Goal: Transaction & Acquisition: Purchase product/service

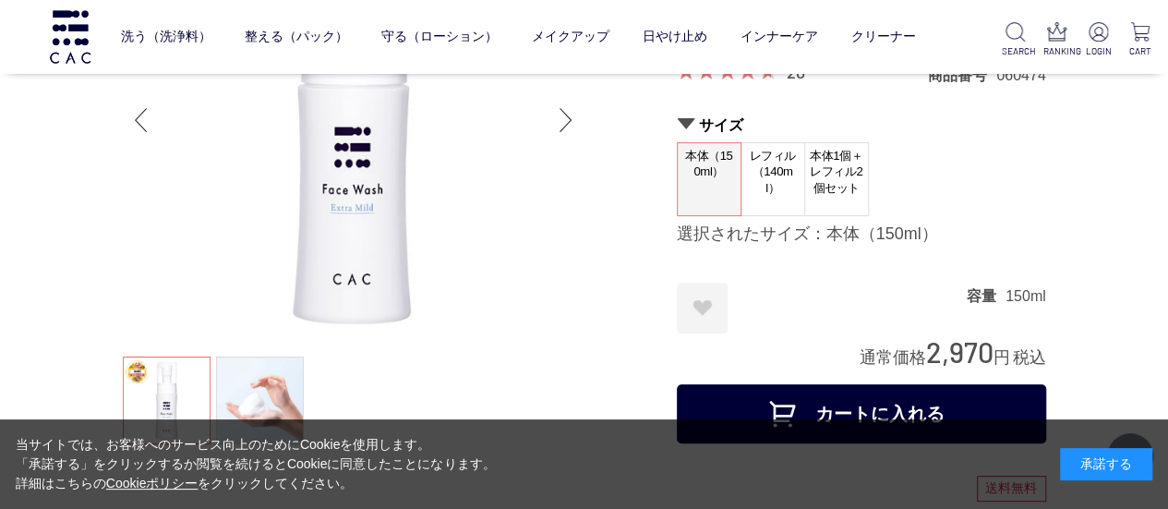
scroll to position [185, 0]
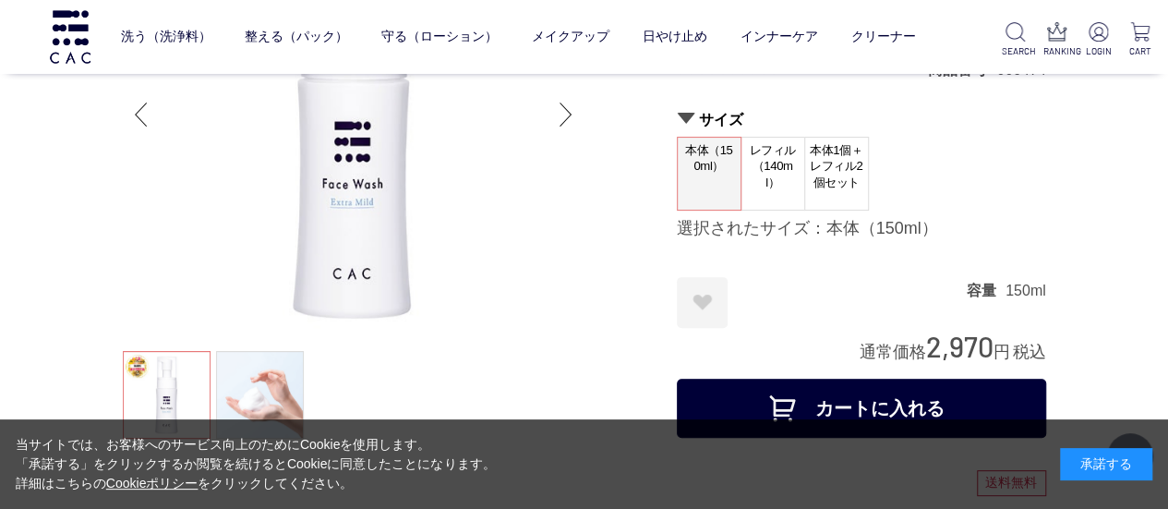
click at [767, 186] on span "レフィル（140ml）" at bounding box center [773, 167] width 63 height 58
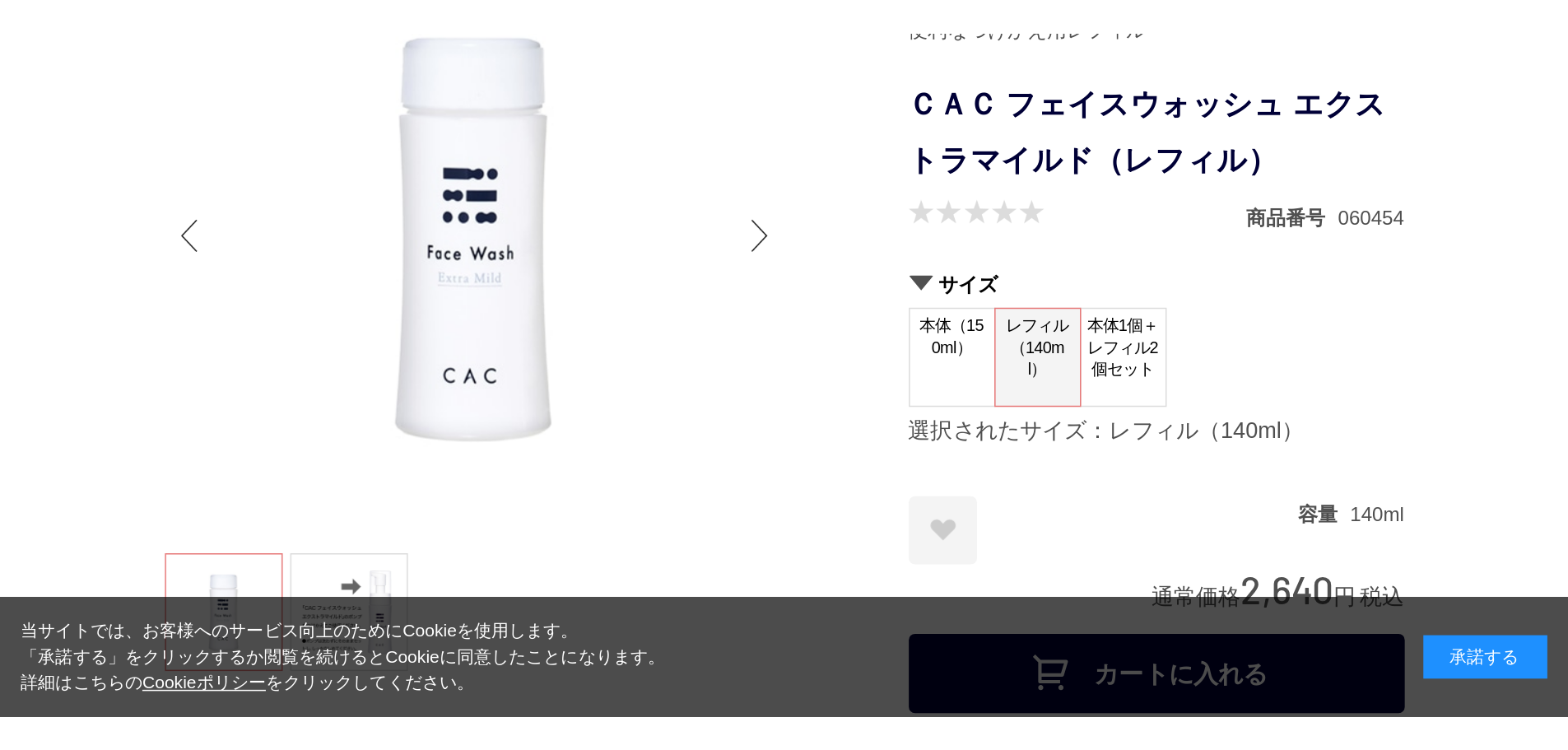
scroll to position [247, 0]
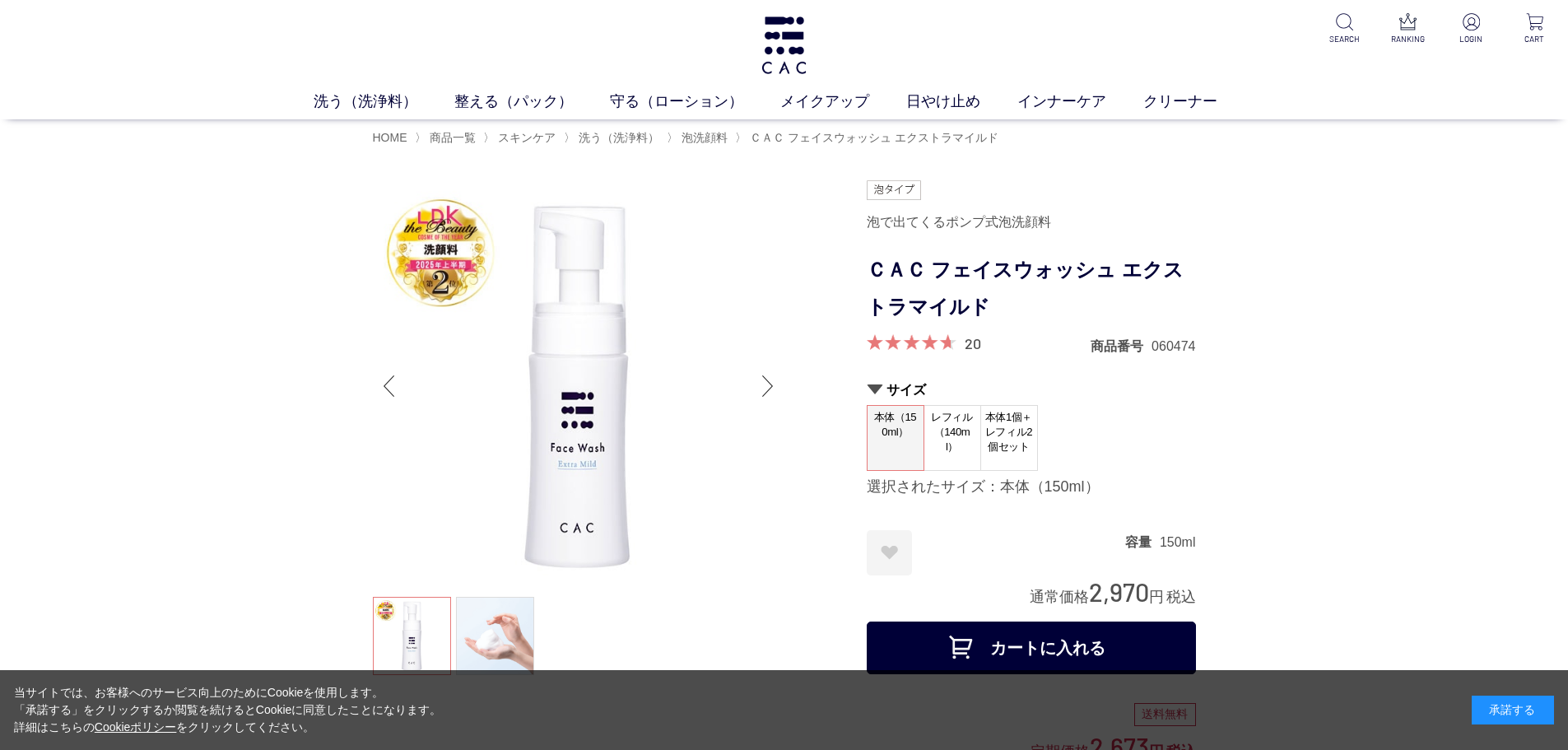
click at [963, 438] on span "レフィル（140ml）" at bounding box center [952, 432] width 56 height 52
